Goal: Task Accomplishment & Management: Complete application form

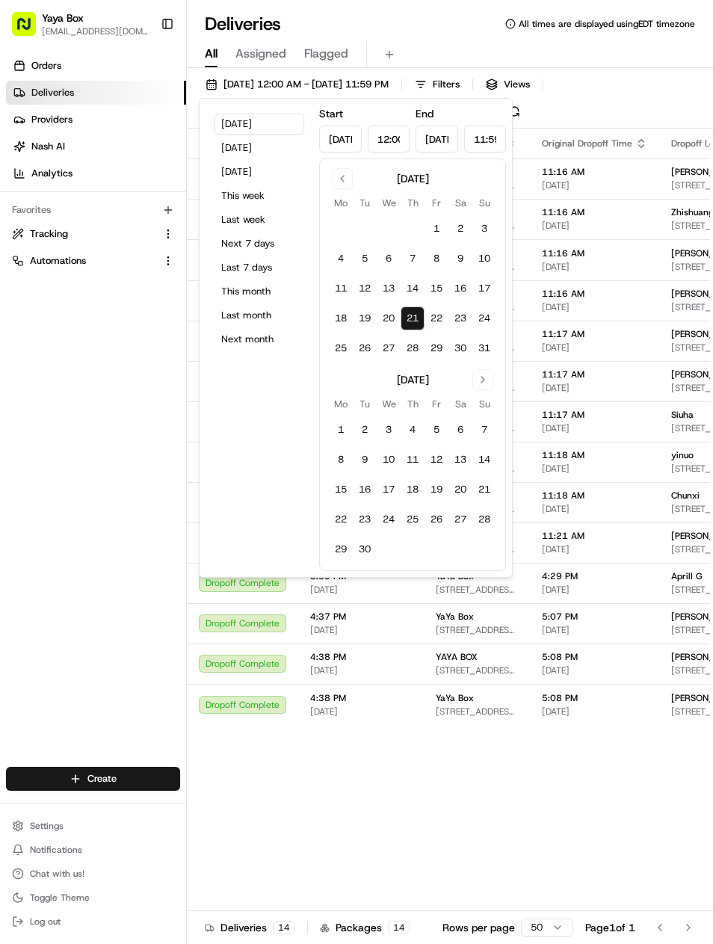
click at [232, 308] on button "Last month" at bounding box center [260, 315] width 90 height 21
type input "[DATE]"
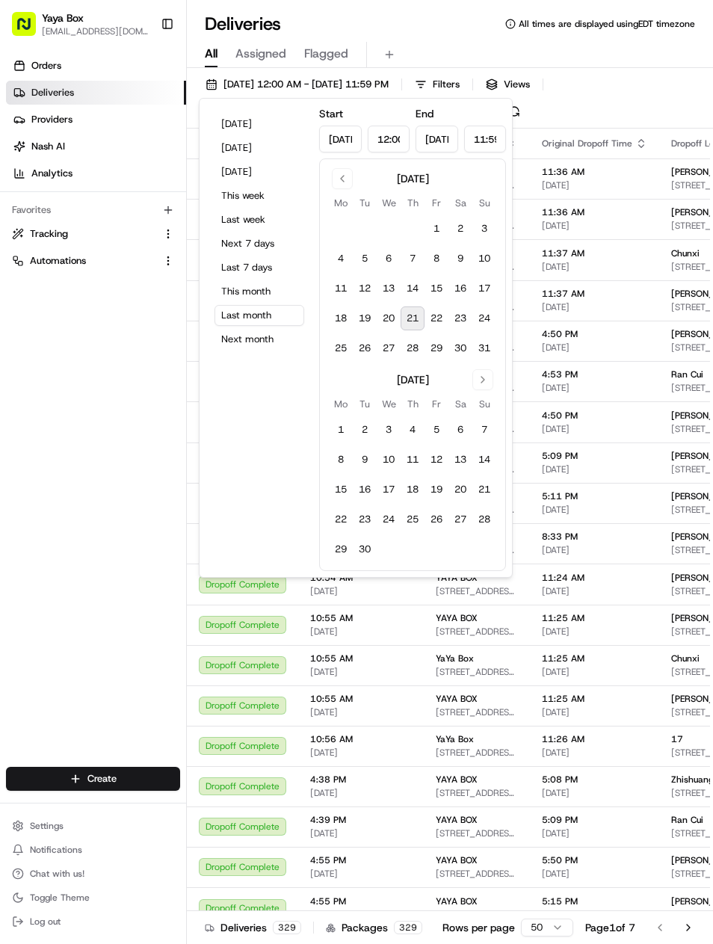
click at [341, 161] on div "August 2025 Mo Tu We Th Fr Sa Su 1 2 3 4 5 6 7 8 9 10 11 12 13 14 15 16 17 18 1…" at bounding box center [412, 365] width 187 height 413
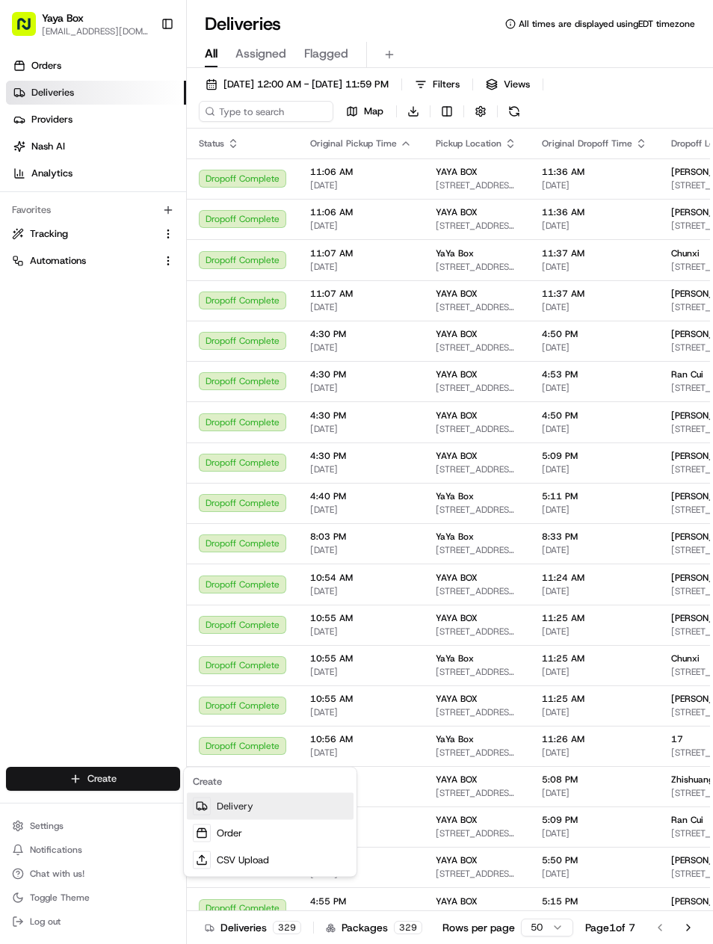
click at [218, 802] on link "Delivery" at bounding box center [270, 806] width 167 height 27
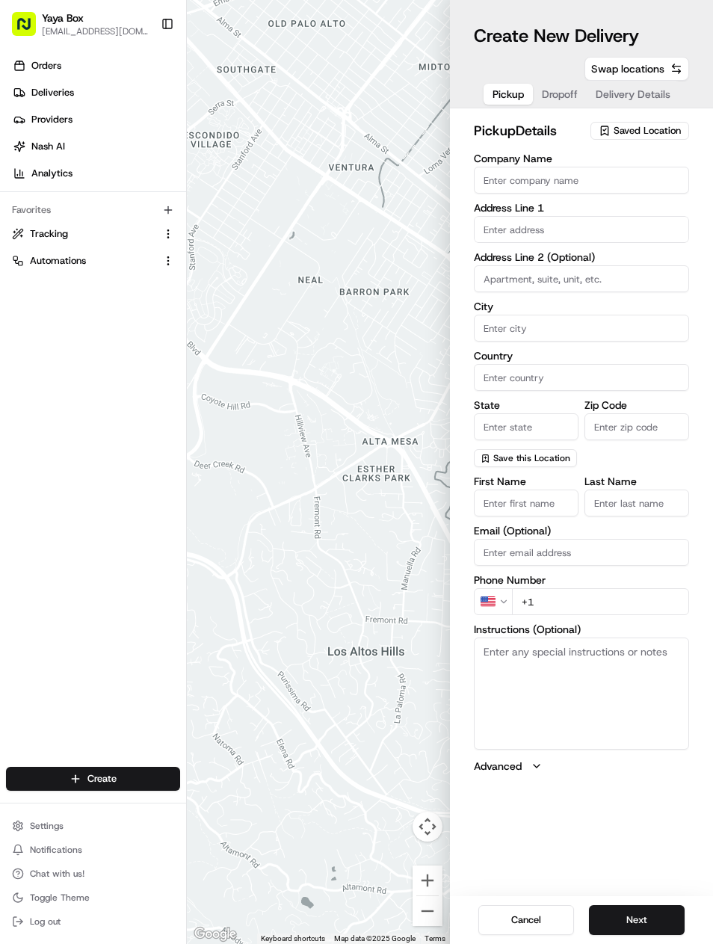
click at [494, 192] on input "Company Name" at bounding box center [581, 180] width 215 height 27
type input "YAYA BOX"
click at [660, 225] on input "text" at bounding box center [581, 229] width 215 height 27
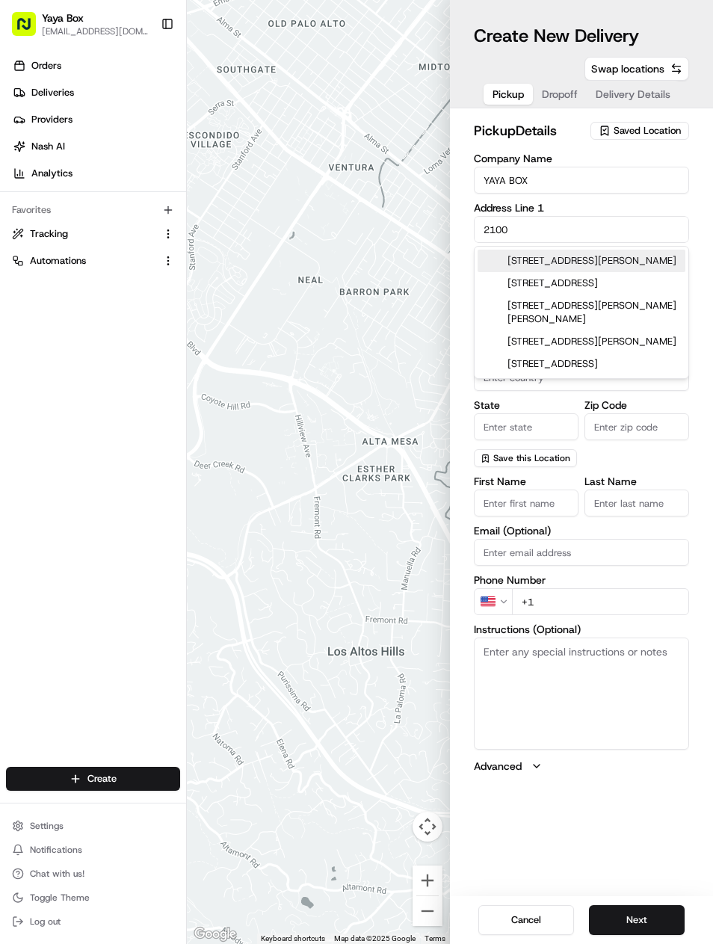
click at [678, 256] on div "2100 Kerrigan Avenue, Union City, NJ" at bounding box center [582, 261] width 208 height 22
type input "2100 Kerrigan Ave, Union City, NJ 07087, USA"
type input "Union City"
type input "United States"
type input "NJ"
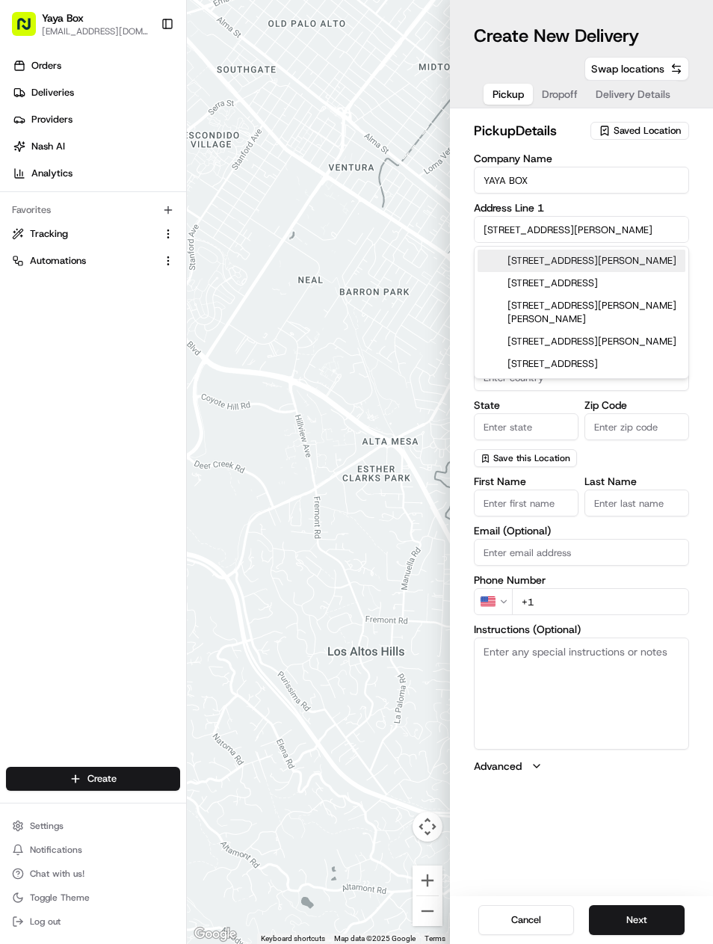
type input "07087"
type input "2100 Kerrigan Avenue"
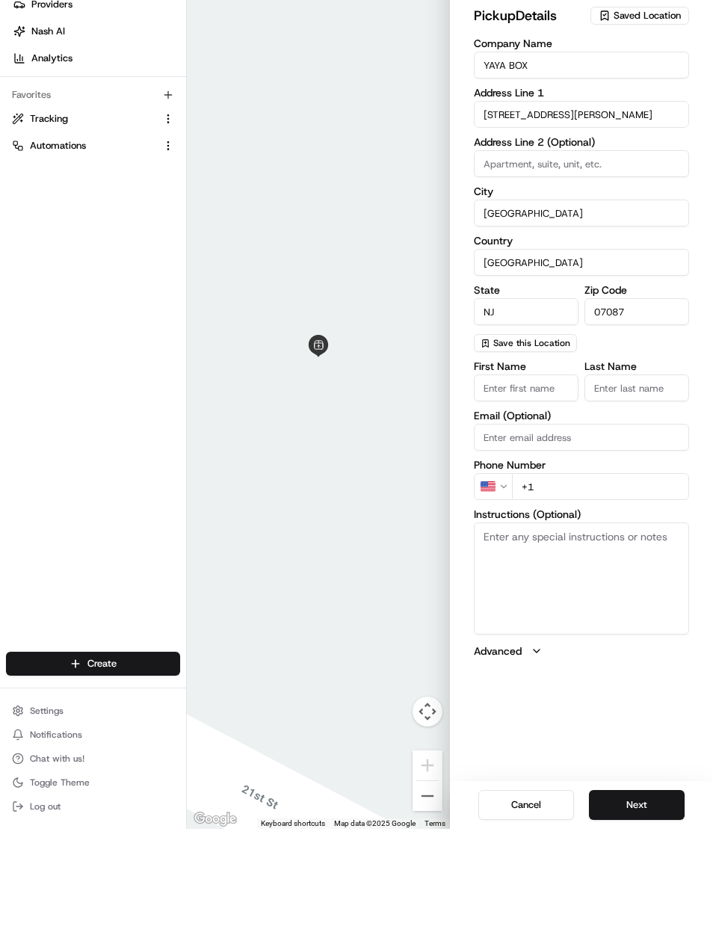
click at [641, 588] on input "+1" at bounding box center [600, 601] width 177 height 27
type input "+1 917 216 4865"
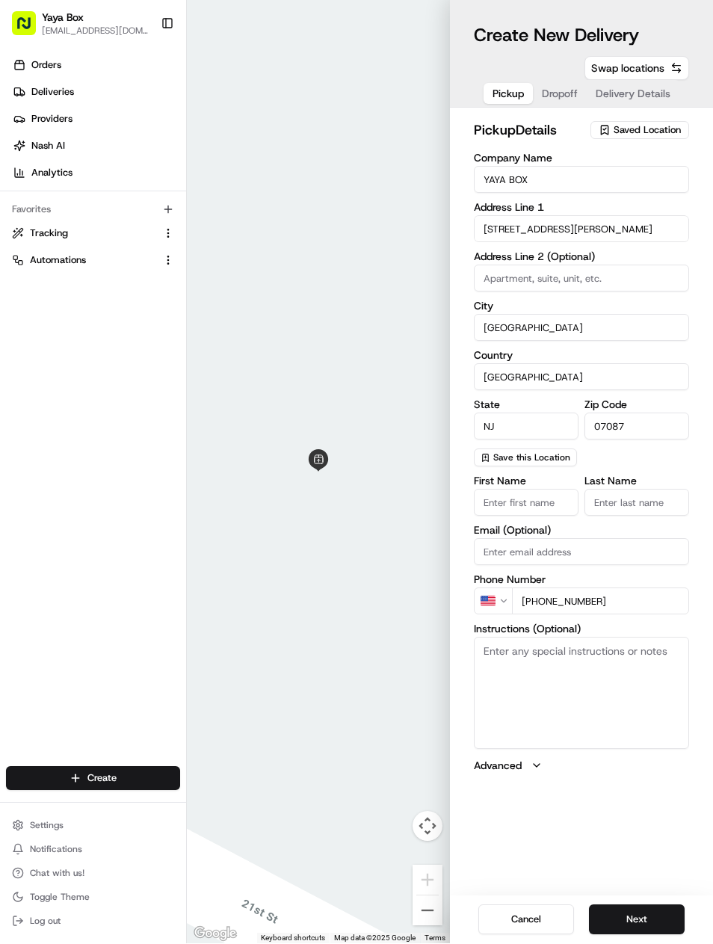
click at [666, 916] on button "Next" at bounding box center [637, 921] width 96 height 30
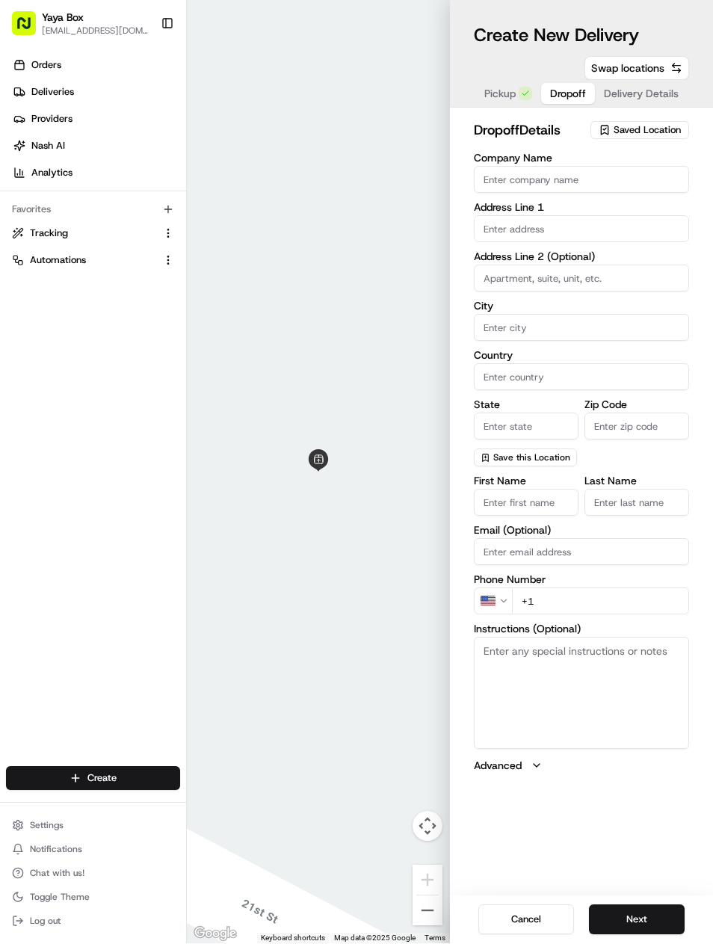
click at [688, 214] on div "Address Line 1" at bounding box center [581, 223] width 215 height 40
click at [636, 239] on input "text" at bounding box center [581, 229] width 215 height 27
click at [642, 190] on input "Company Name" at bounding box center [581, 180] width 215 height 27
click at [611, 191] on input "riley" at bounding box center [581, 180] width 215 height 27
click at [626, 203] on label "Address Line 1" at bounding box center [581, 208] width 215 height 10
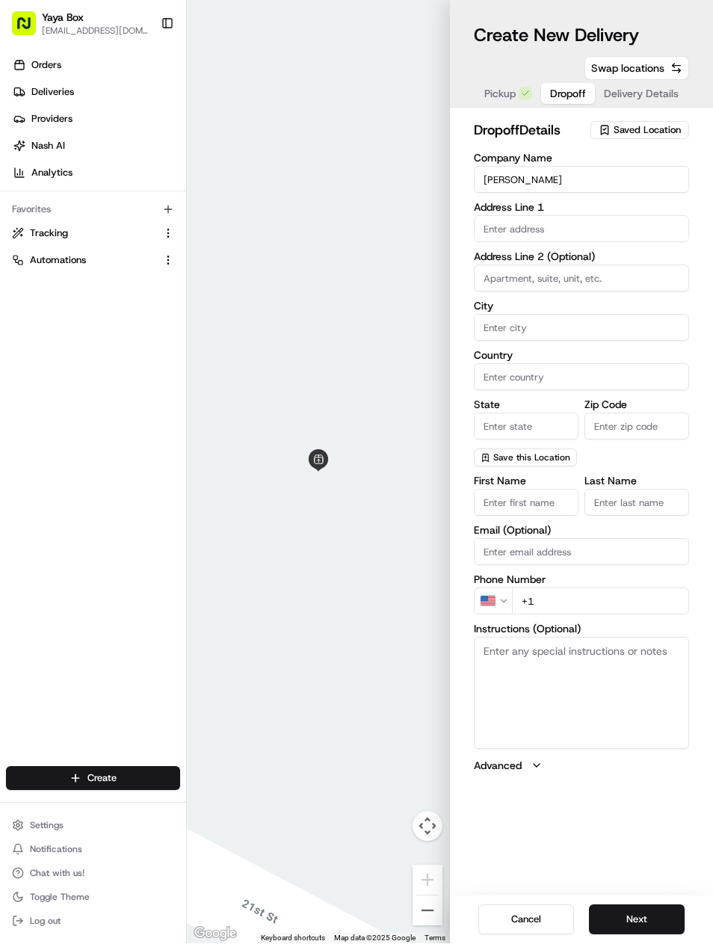
click at [625, 203] on label "Address Line 1" at bounding box center [581, 208] width 215 height 10
click at [597, 183] on input "riley" at bounding box center [581, 180] width 215 height 27
type input "r"
type input "Riley"
click at [584, 340] on input "City" at bounding box center [581, 328] width 215 height 27
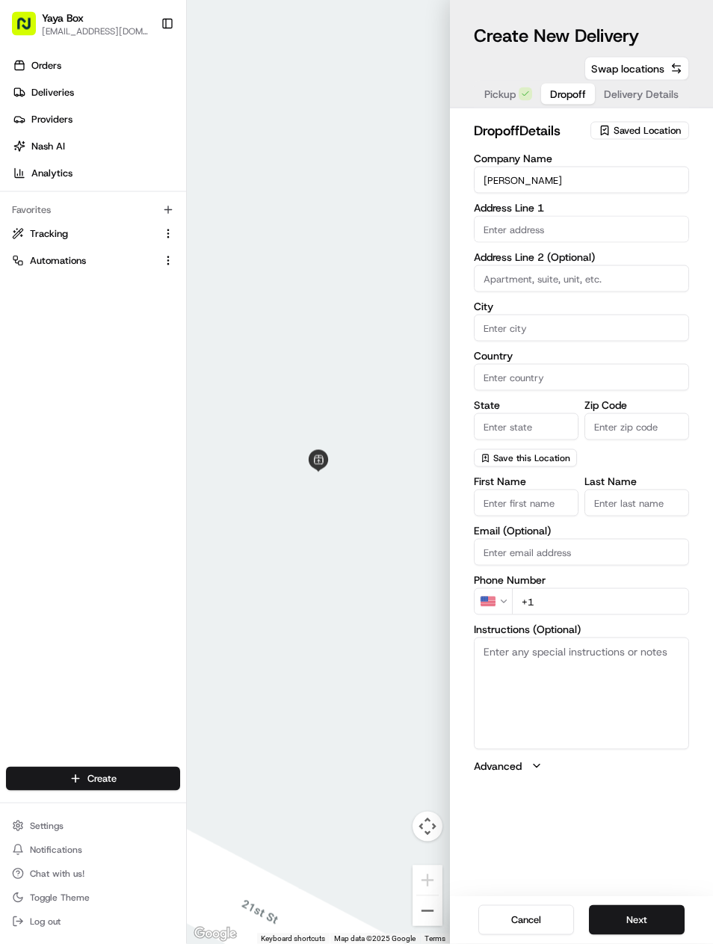
click at [627, 270] on input at bounding box center [581, 278] width 215 height 27
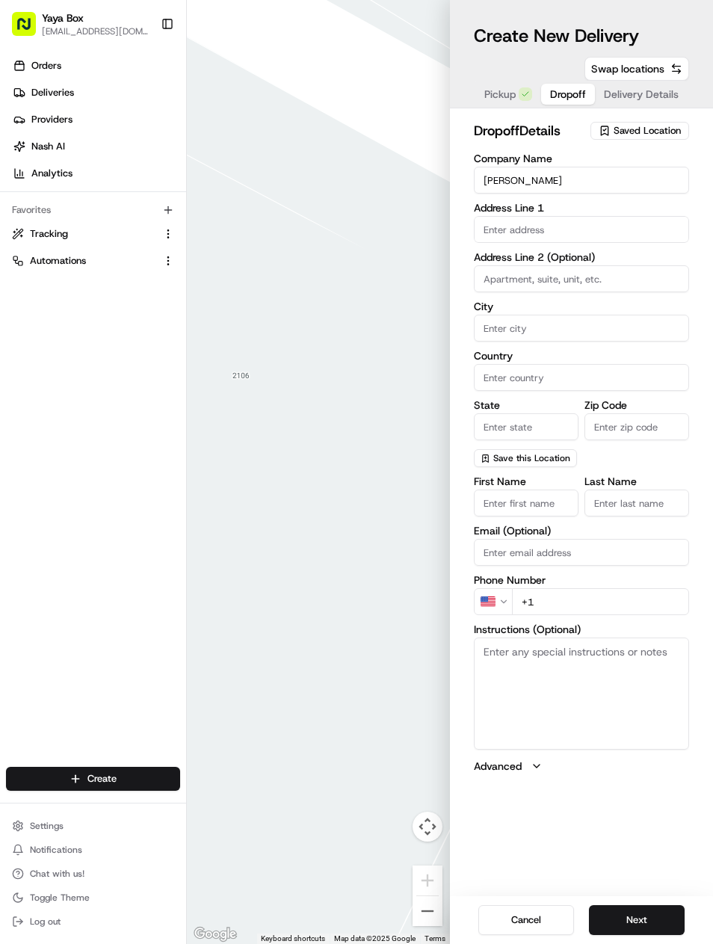
click at [606, 242] on body "Yaya Box yayaliciousjc@gmail.com Toggle Sidebar Orders Deliveries Providers Nas…" at bounding box center [356, 472] width 713 height 944
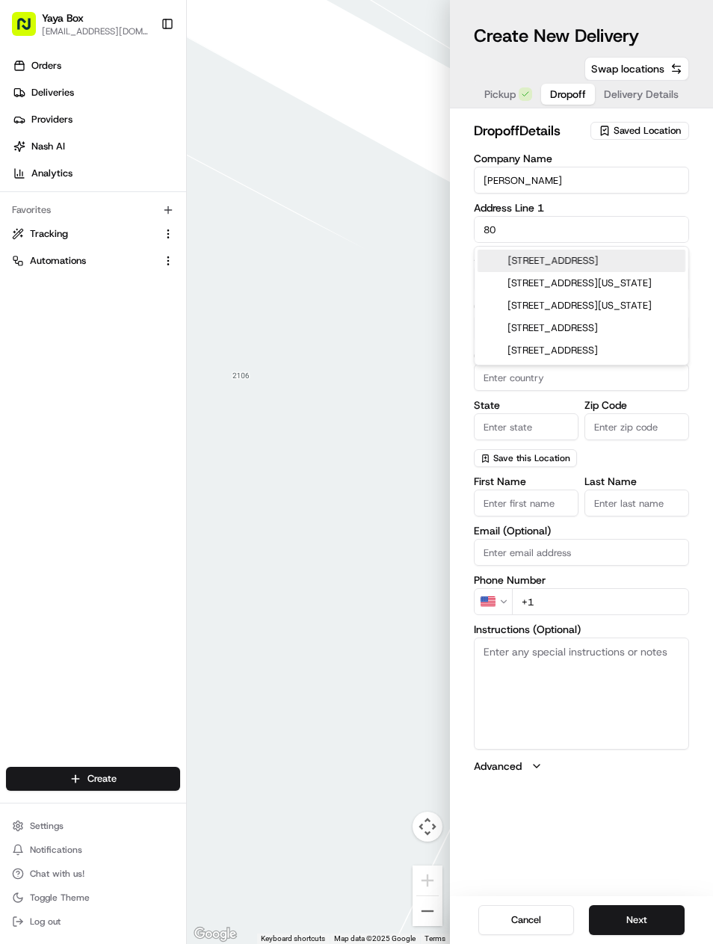
type input "8"
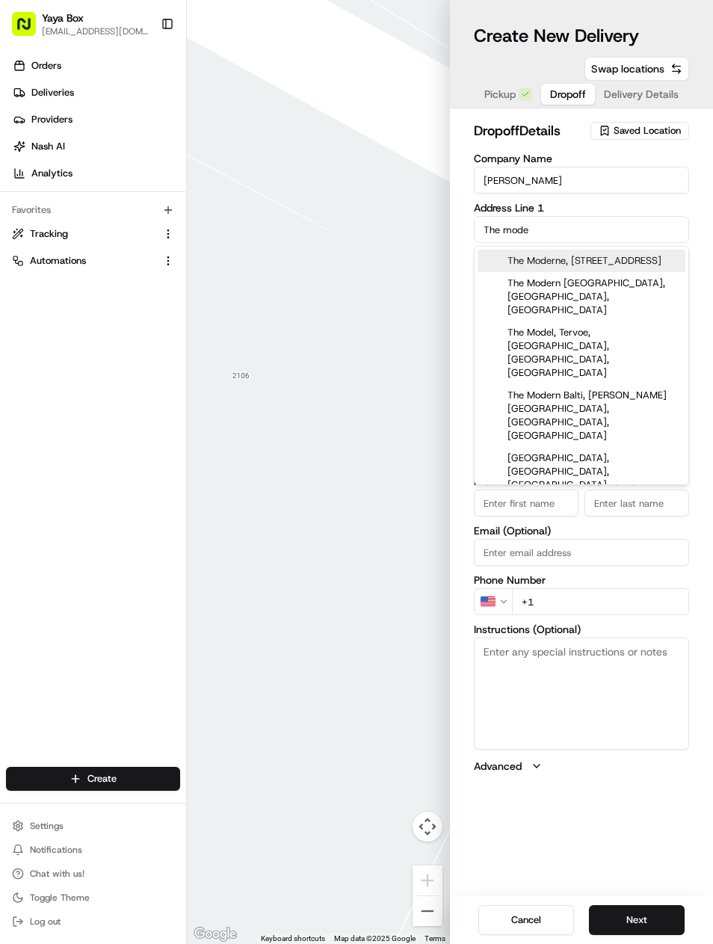
click at [625, 233] on input "The mode" at bounding box center [581, 229] width 215 height 27
type input "T"
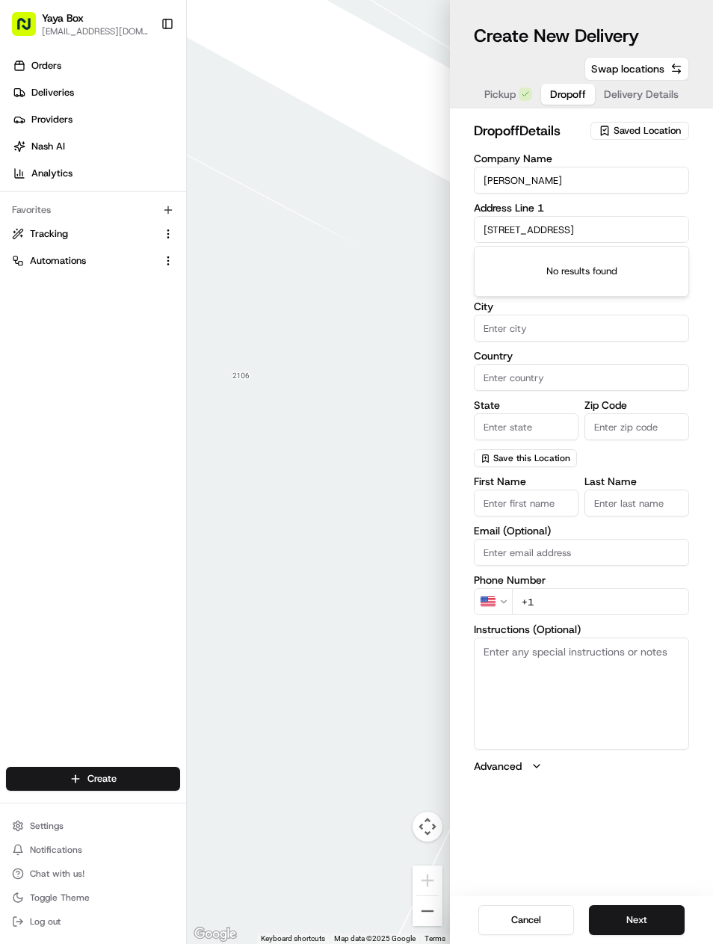
type input "[STREET_ADDRESS]"
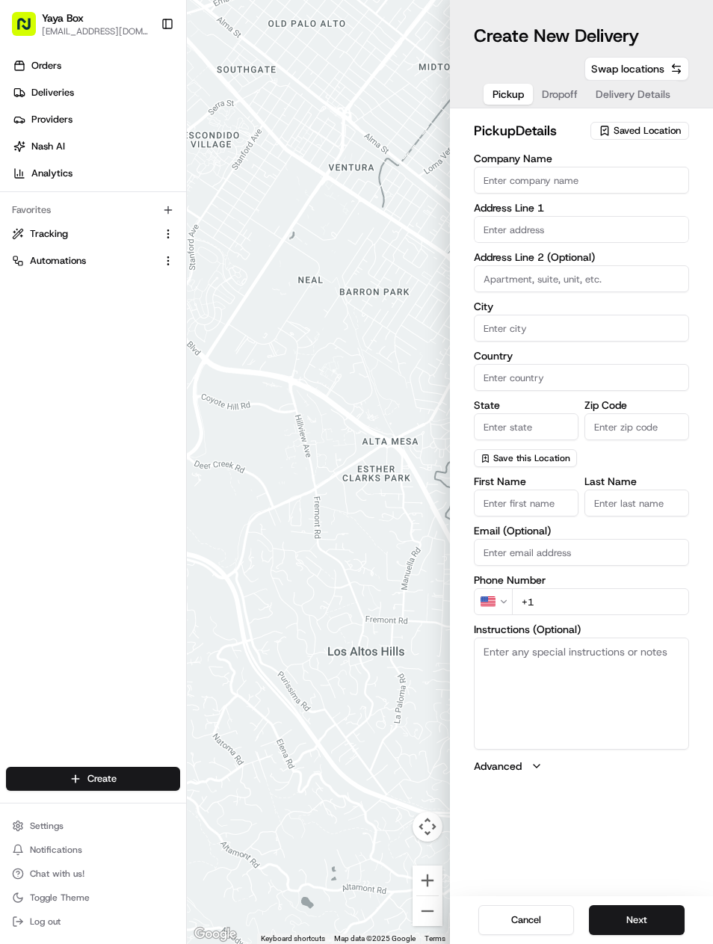
click at [485, 236] on input "text" at bounding box center [581, 229] width 215 height 27
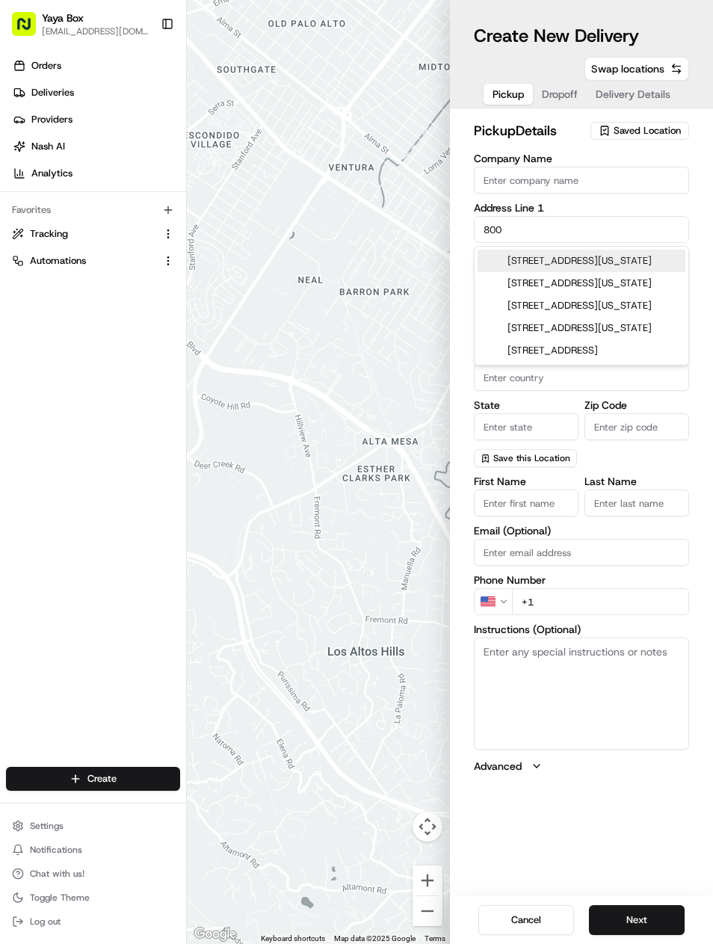
click at [529, 230] on input "800" at bounding box center [581, 229] width 215 height 27
type input "8"
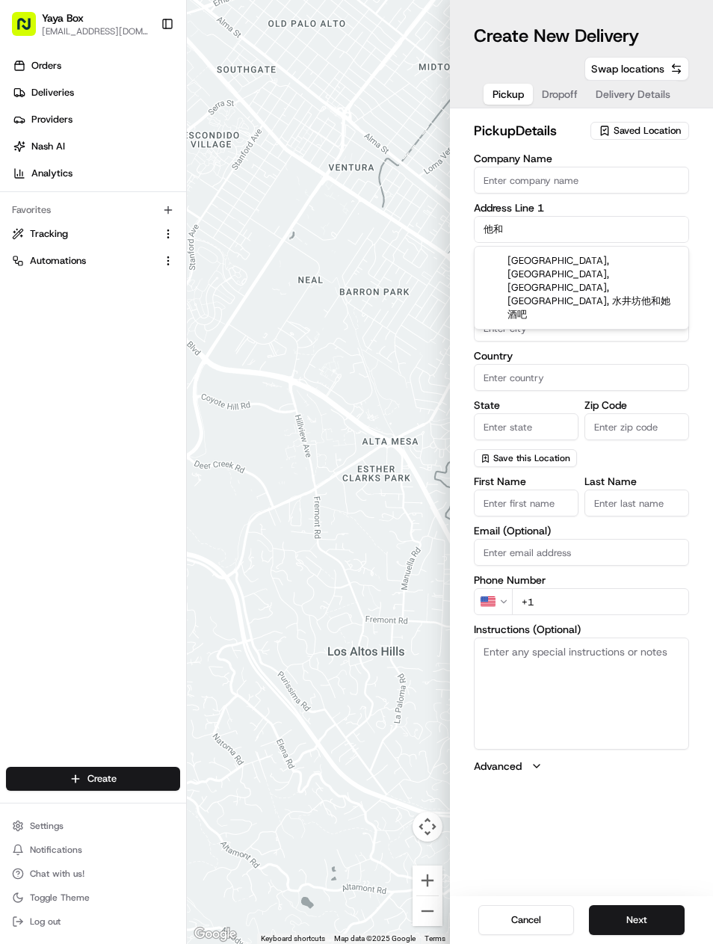
type input "他"
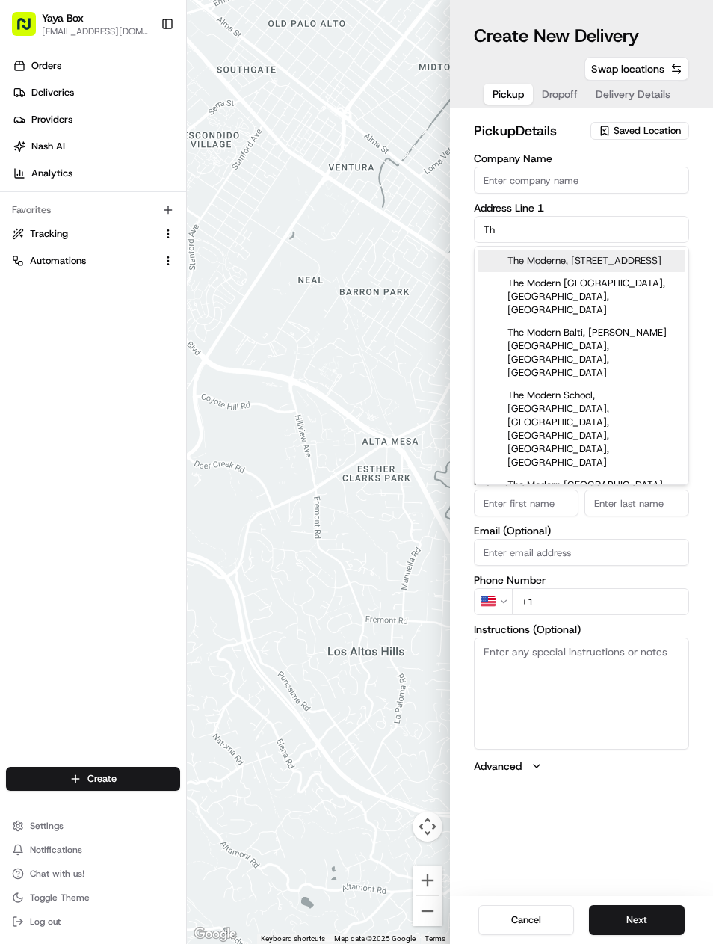
type input "T"
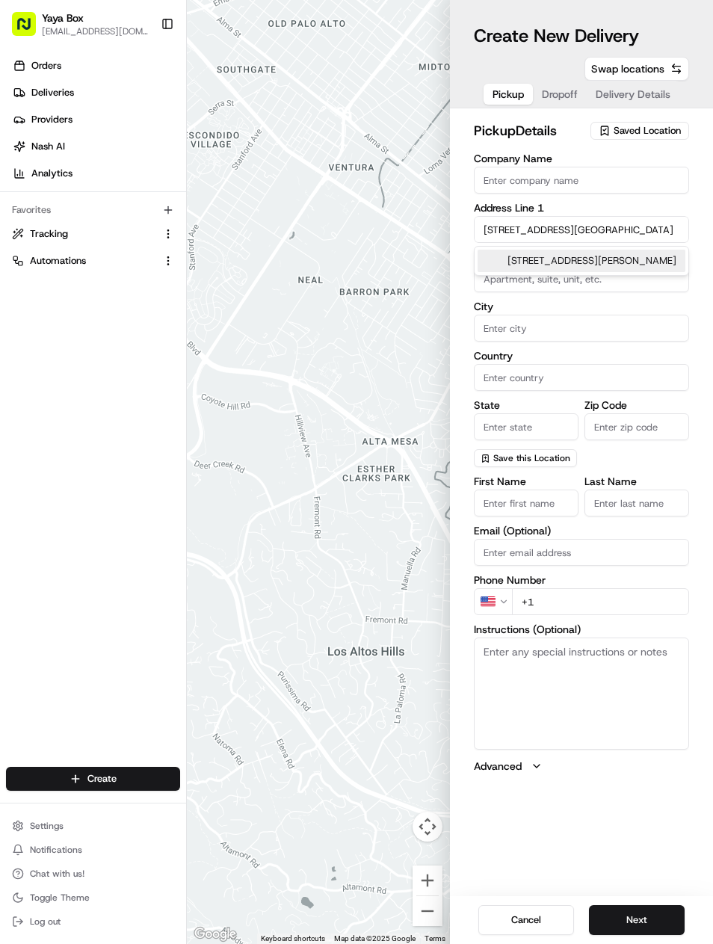
type input "[STREET_ADDRESS][PERSON_NAME]"
